Goal: Information Seeking & Learning: Find specific fact

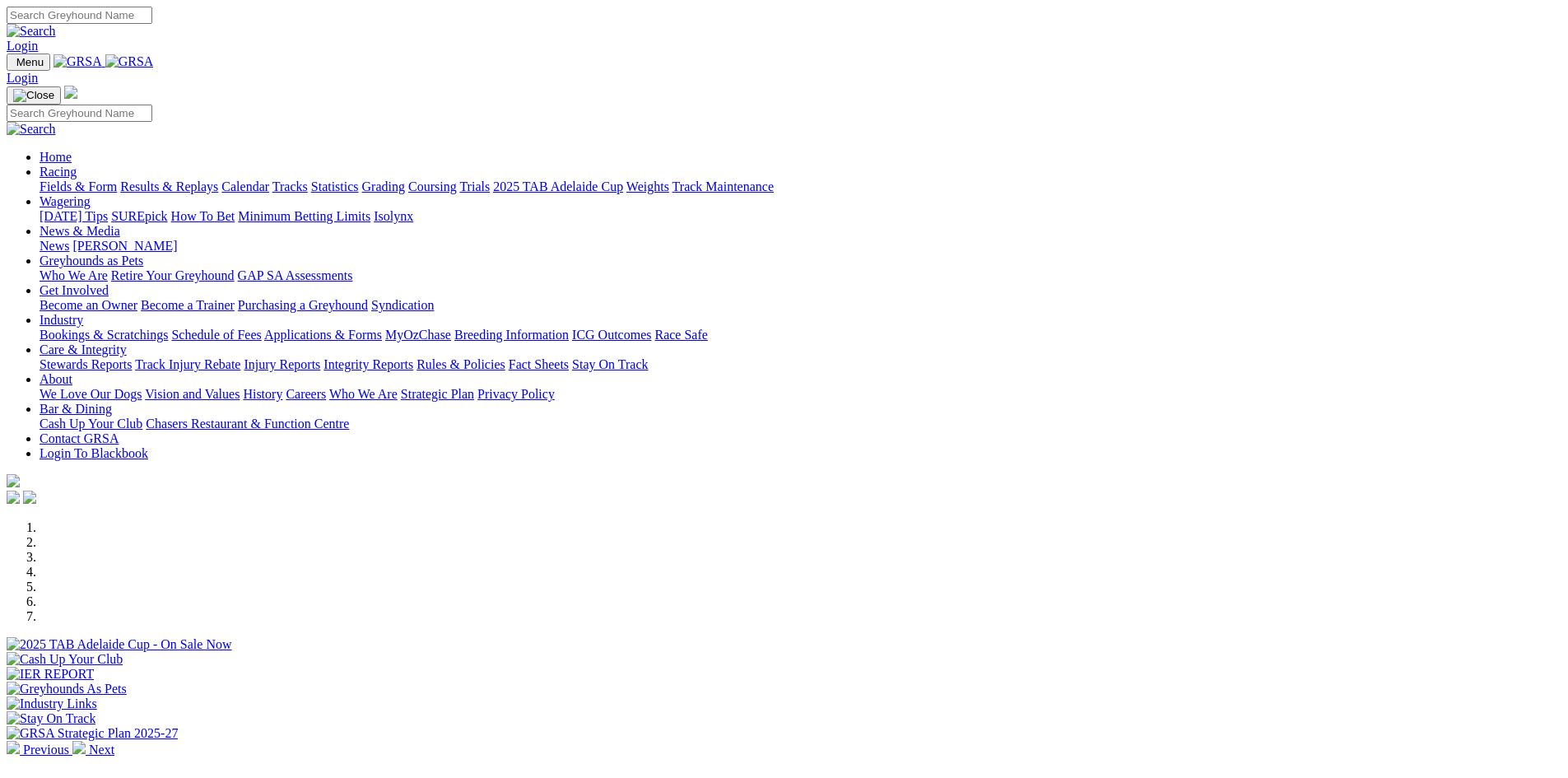
scroll to position [411, 0]
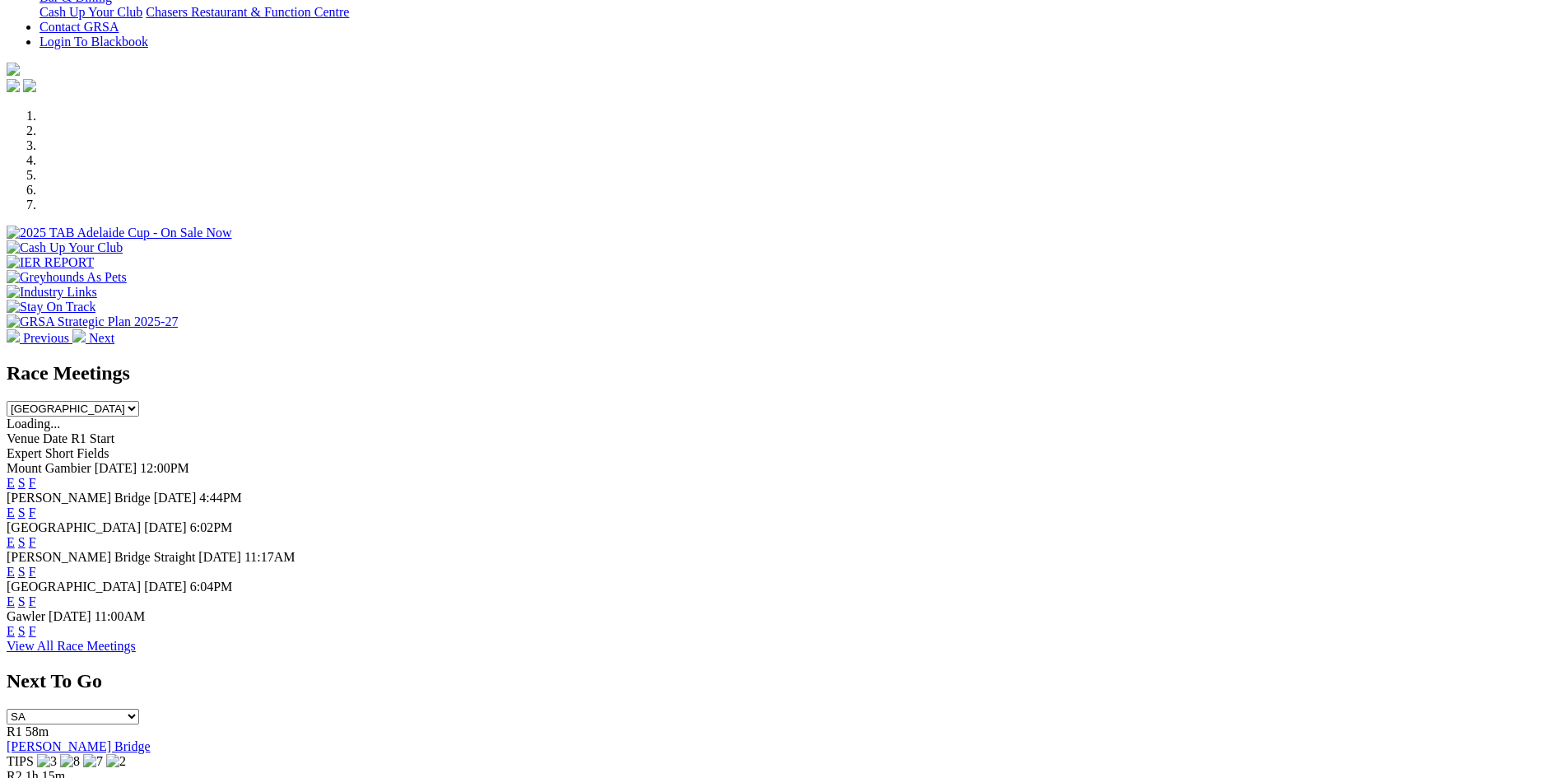
click at [36, 505] on link "F" at bounding box center [32, 512] width 8 height 14
